Goal: Information Seeking & Learning: Learn about a topic

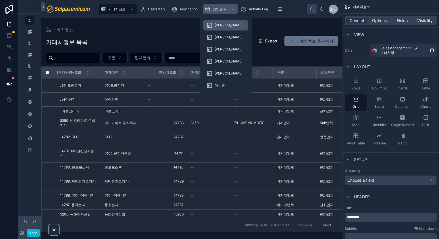
drag, startPoint x: 217, startPoint y: 11, endPoint x: 217, endPoint y: 27, distance: 16.4
click at [217, 11] on span "영업일지" at bounding box center [219, 9] width 14 height 5
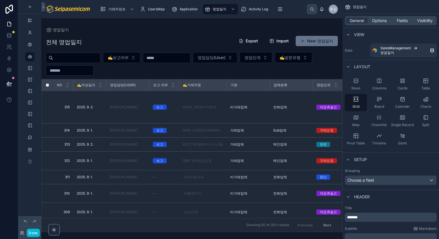
click at [94, 59] on div at bounding box center [191, 128] width 301 height 221
drag, startPoint x: 159, startPoint y: 229, endPoint x: 208, endPoint y: 229, distance: 48.8
click at [208, 229] on div "Showing 50 of 283 results Previous Next" at bounding box center [192, 225] width 300 height 14
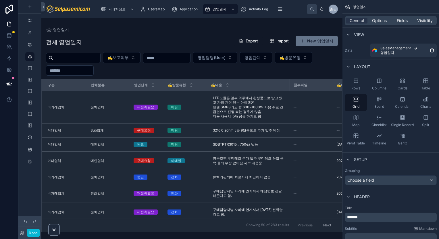
scroll to position [0, 197]
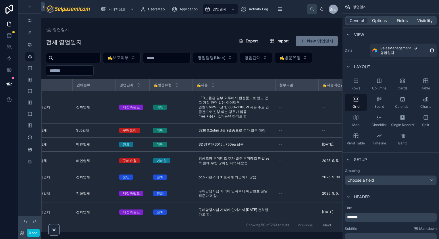
drag, startPoint x: 208, startPoint y: 229, endPoint x: 238, endPoint y: 233, distance: 29.8
click at [242, 231] on div "NO ✍️작성일자 영업담당(User) 보고 여부 ✍️거래처명 구분 업체분류 영업단계 ✍️방문유형 ✍️내용 첨부파일 ✍️다음액션일 보고서요약 후…" at bounding box center [192, 156] width 300 height 153
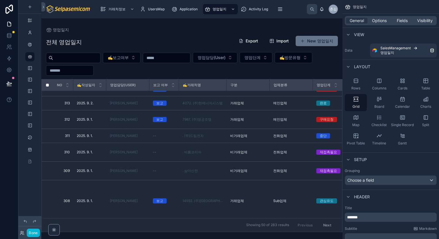
scroll to position [130, 0]
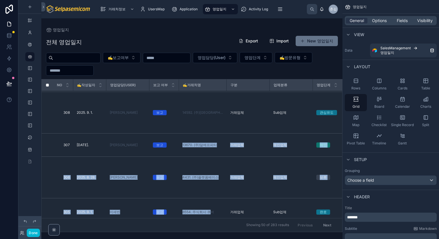
drag, startPoint x: 163, startPoint y: 233, endPoint x: 211, endPoint y: 234, distance: 47.4
click at [211, 234] on div "영업일지 전체 영업일지 Export Import New 영업일지 ✍️보고여부 영업담당(User) 영업단계 ✍️방문유형 NO ✍️작성일자 영업담…" at bounding box center [191, 128] width 301 height 221
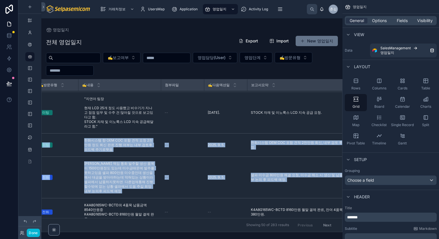
scroll to position [130, 317]
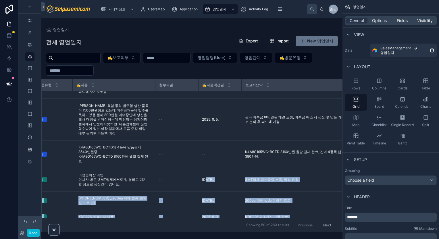
drag, startPoint x: 206, startPoint y: 233, endPoint x: 163, endPoint y: 232, distance: 42.8
click at [162, 232] on div "NO ✍️작성일자 영업담당(User) 보고 여부 ✍️거래처명 구분 업체분류 영업단계 ✍️방문유형 ✍️내용 첨부파일 ✍️다음액션일 보고서요약 후…" at bounding box center [191, 155] width 301 height 153
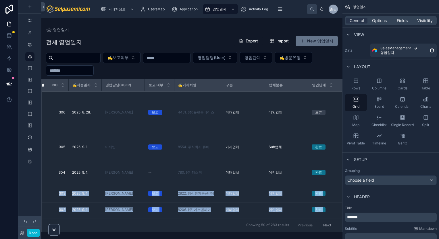
scroll to position [195, 0]
